Goal: Check status: Check status

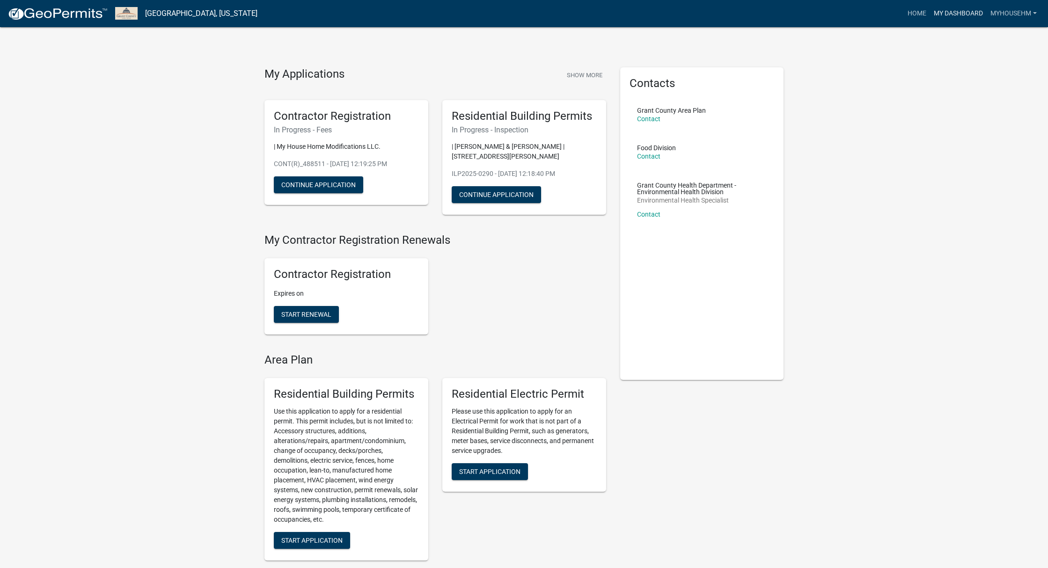
click at [966, 15] on link "My Dashboard" at bounding box center [958, 14] width 57 height 18
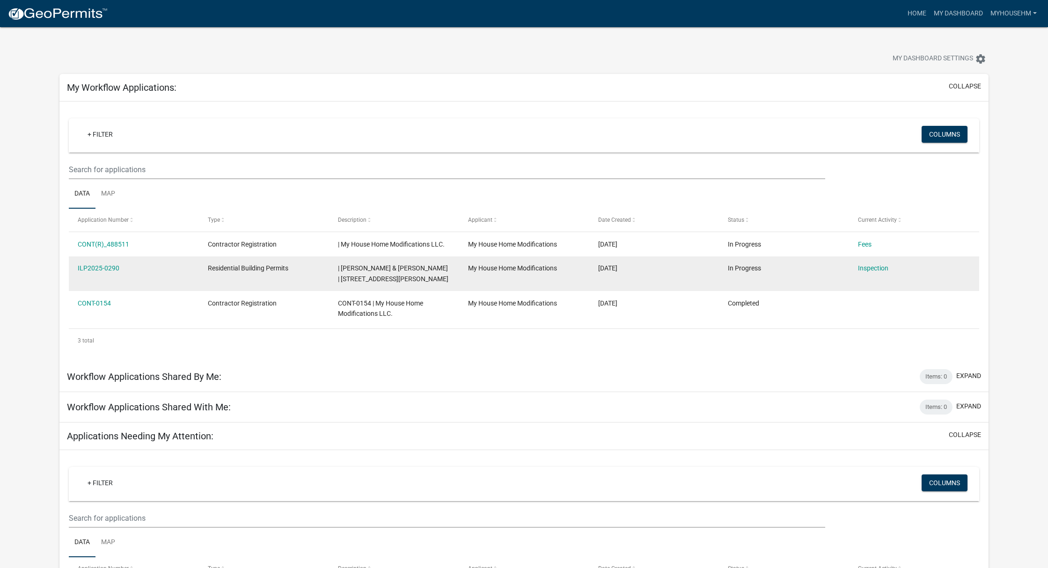
click at [356, 268] on span "| [PERSON_NAME] & [PERSON_NAME] | [STREET_ADDRESS][PERSON_NAME]" at bounding box center [393, 273] width 110 height 18
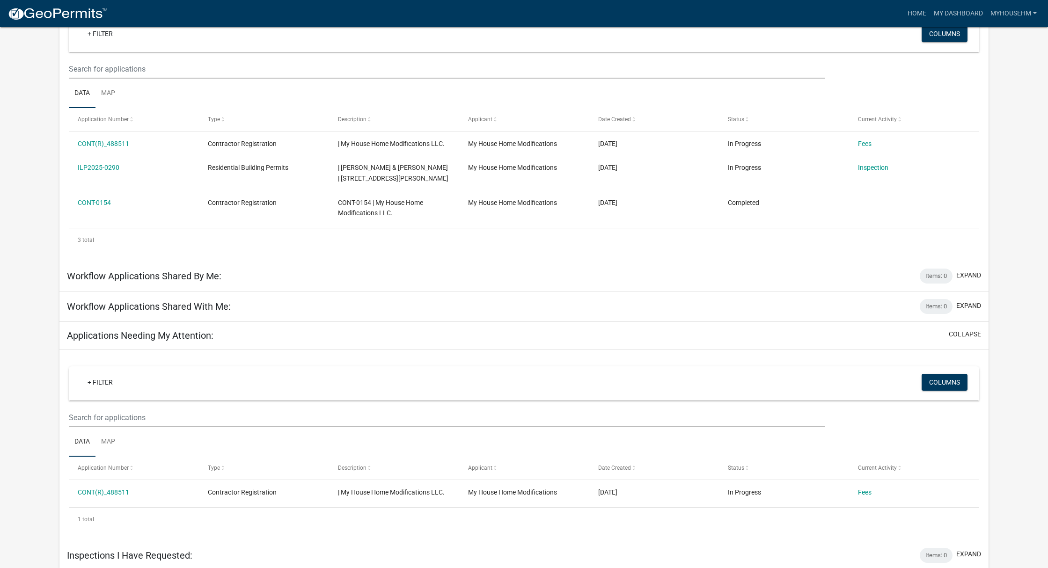
scroll to position [100, 0]
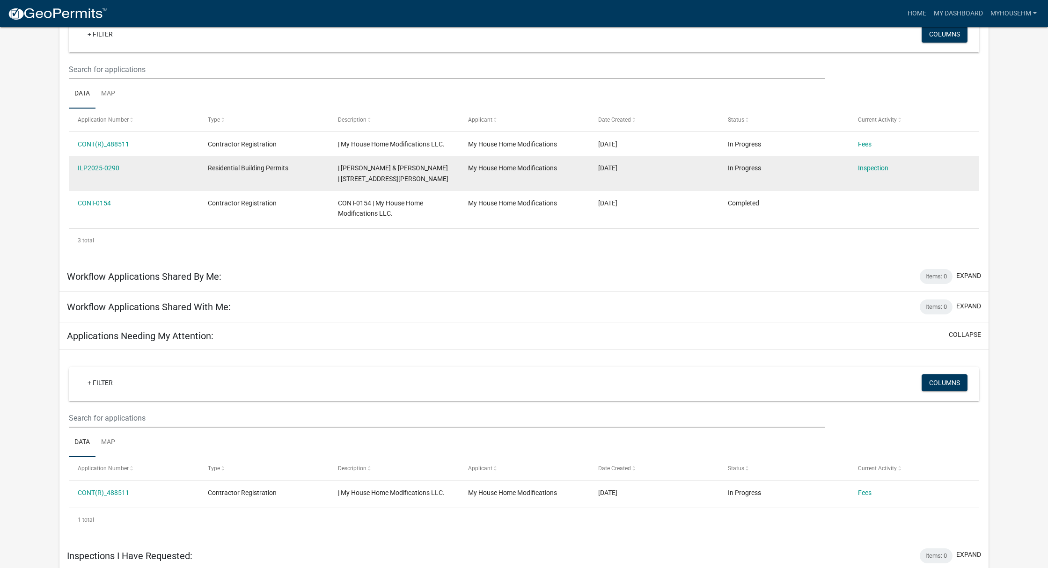
click at [380, 175] on span "| [PERSON_NAME] & [PERSON_NAME] | [STREET_ADDRESS][PERSON_NAME]" at bounding box center [393, 173] width 110 height 18
click at [875, 168] on link "Inspection" at bounding box center [873, 167] width 30 height 7
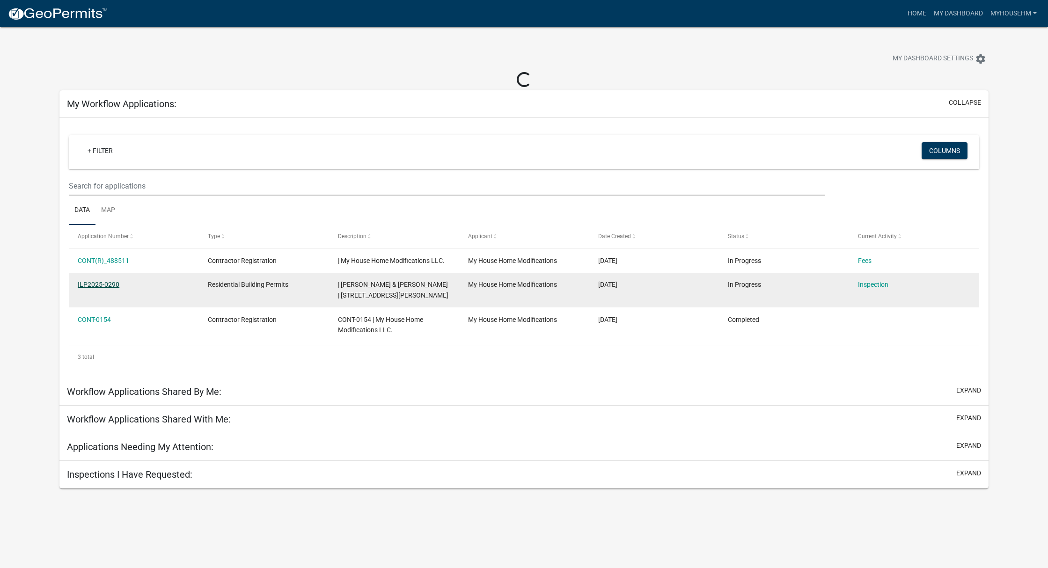
click at [103, 282] on link "ILP2025-0290" at bounding box center [99, 284] width 42 height 7
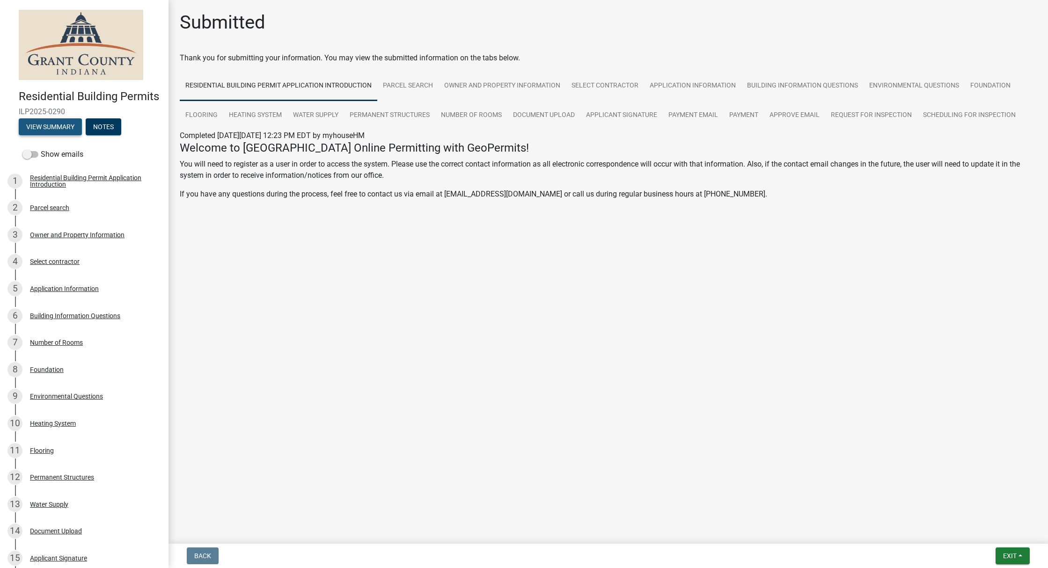
click at [68, 134] on button "View Summary" at bounding box center [50, 126] width 63 height 17
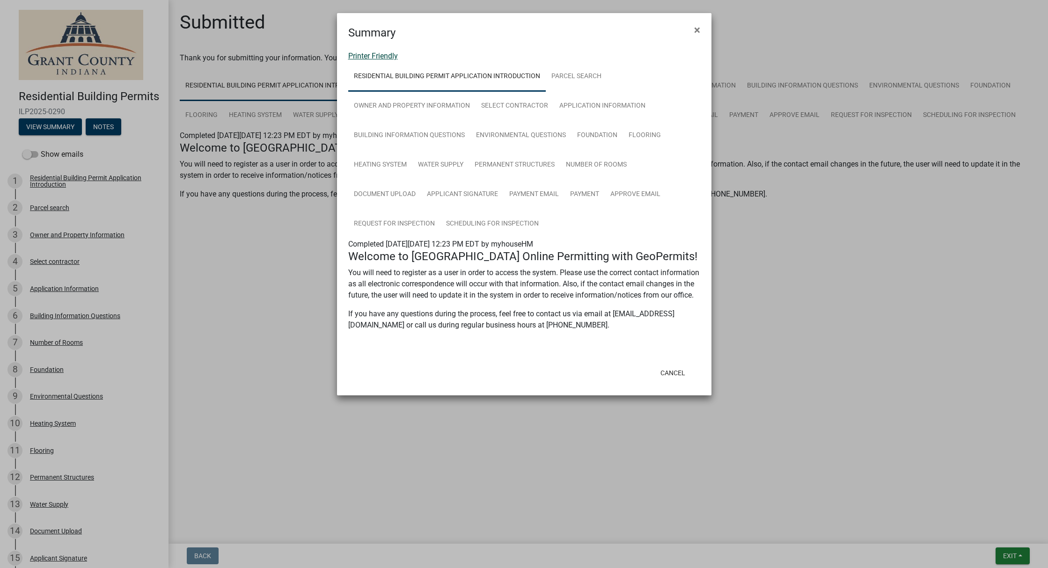
click at [363, 57] on link "Printer Friendly" at bounding box center [373, 55] width 50 height 9
